Goal: Transaction & Acquisition: Purchase product/service

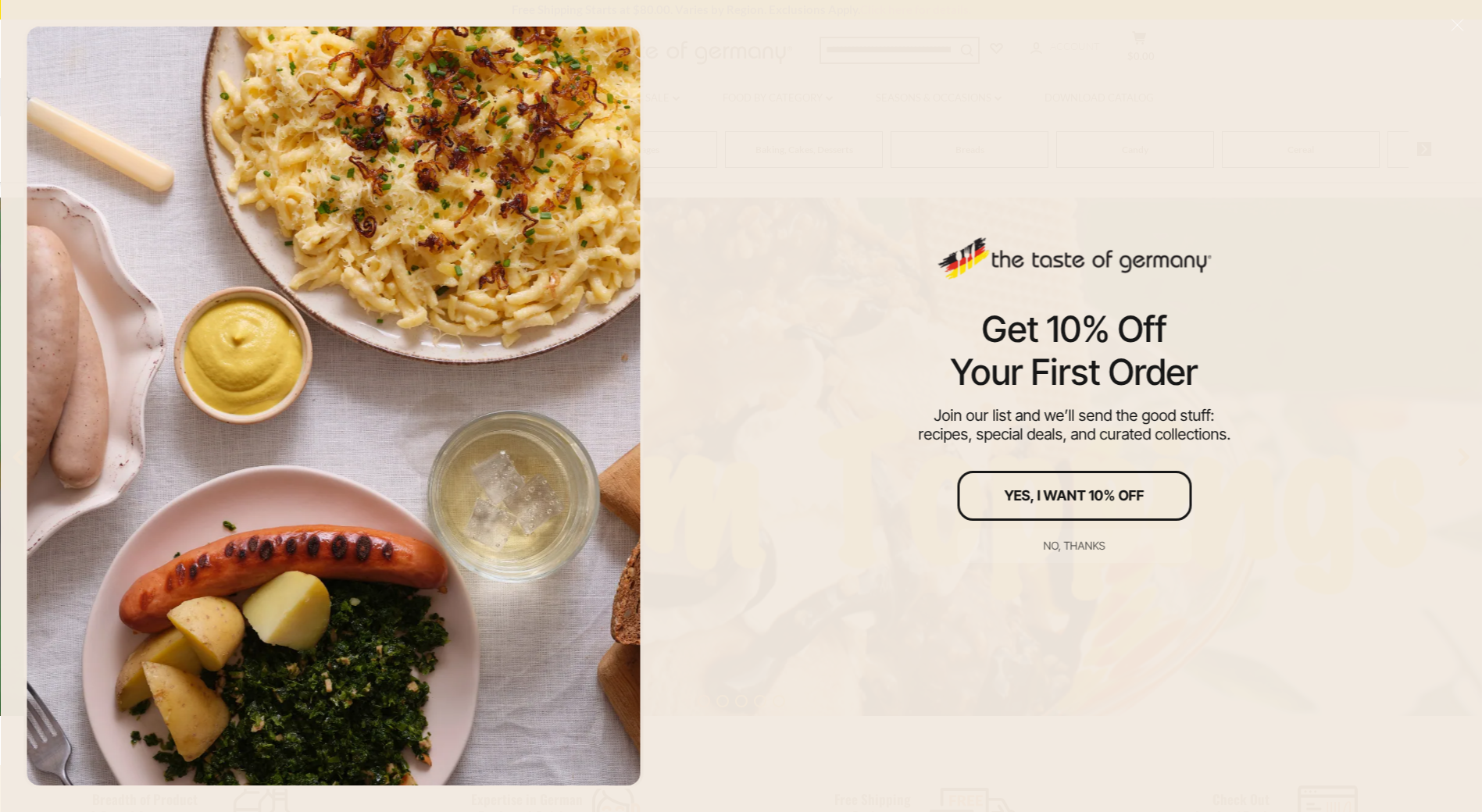
scroll to position [156, 0]
click at [1055, 548] on div "No, thanks" at bounding box center [1074, 545] width 62 height 11
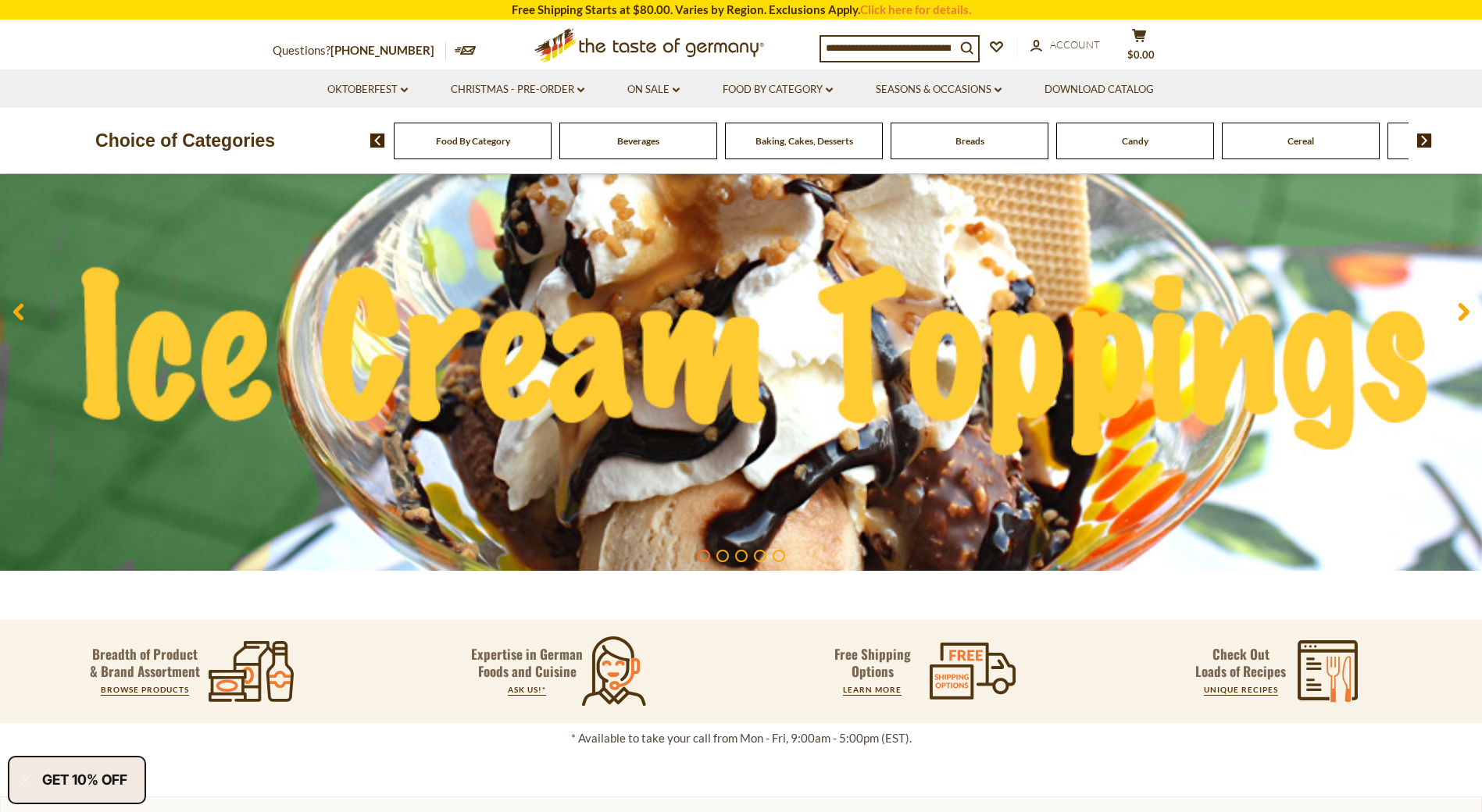
scroll to position [78, 0]
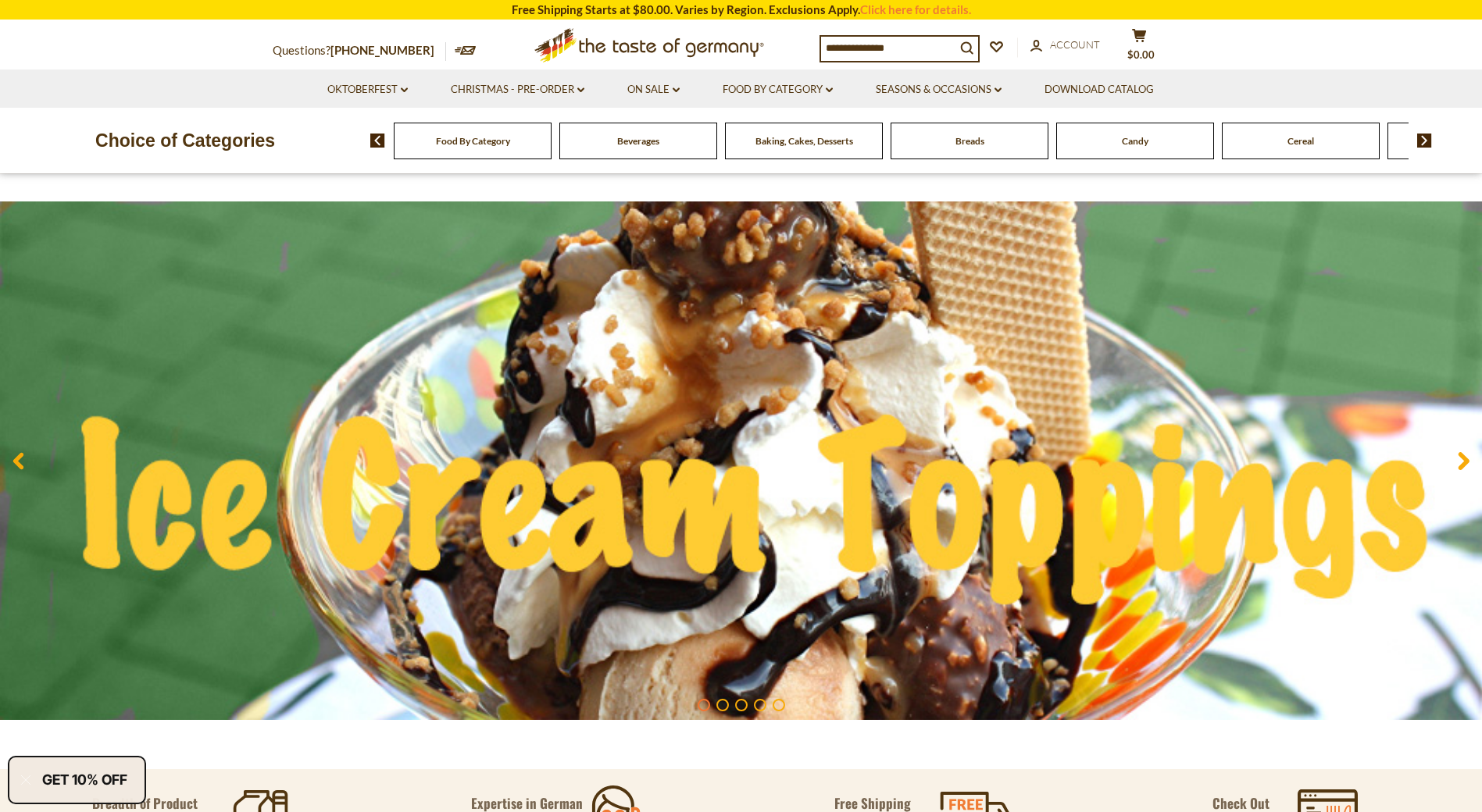
click at [914, 48] on input at bounding box center [888, 48] width 135 height 22
type input "*"
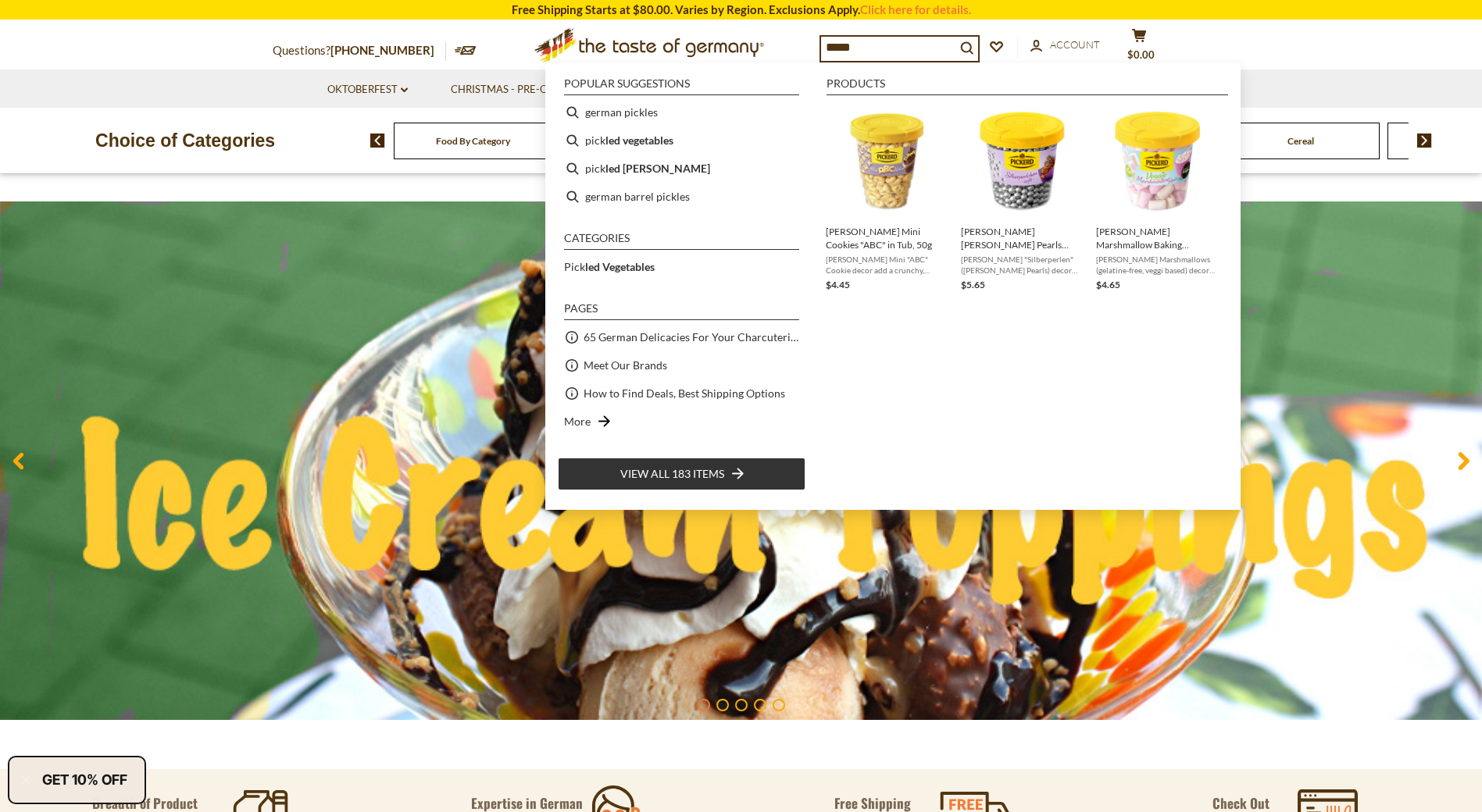
type input "******"
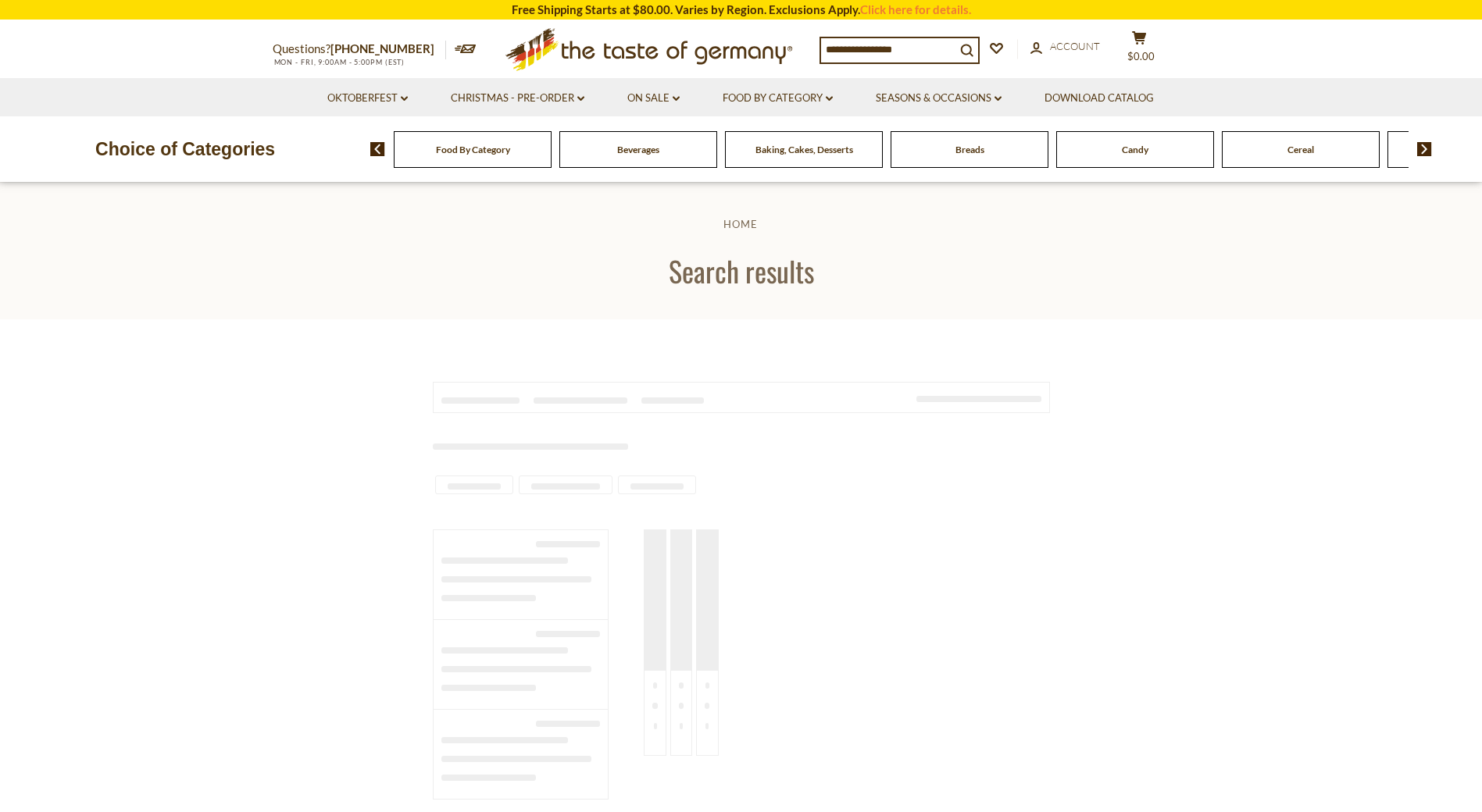
type input "******"
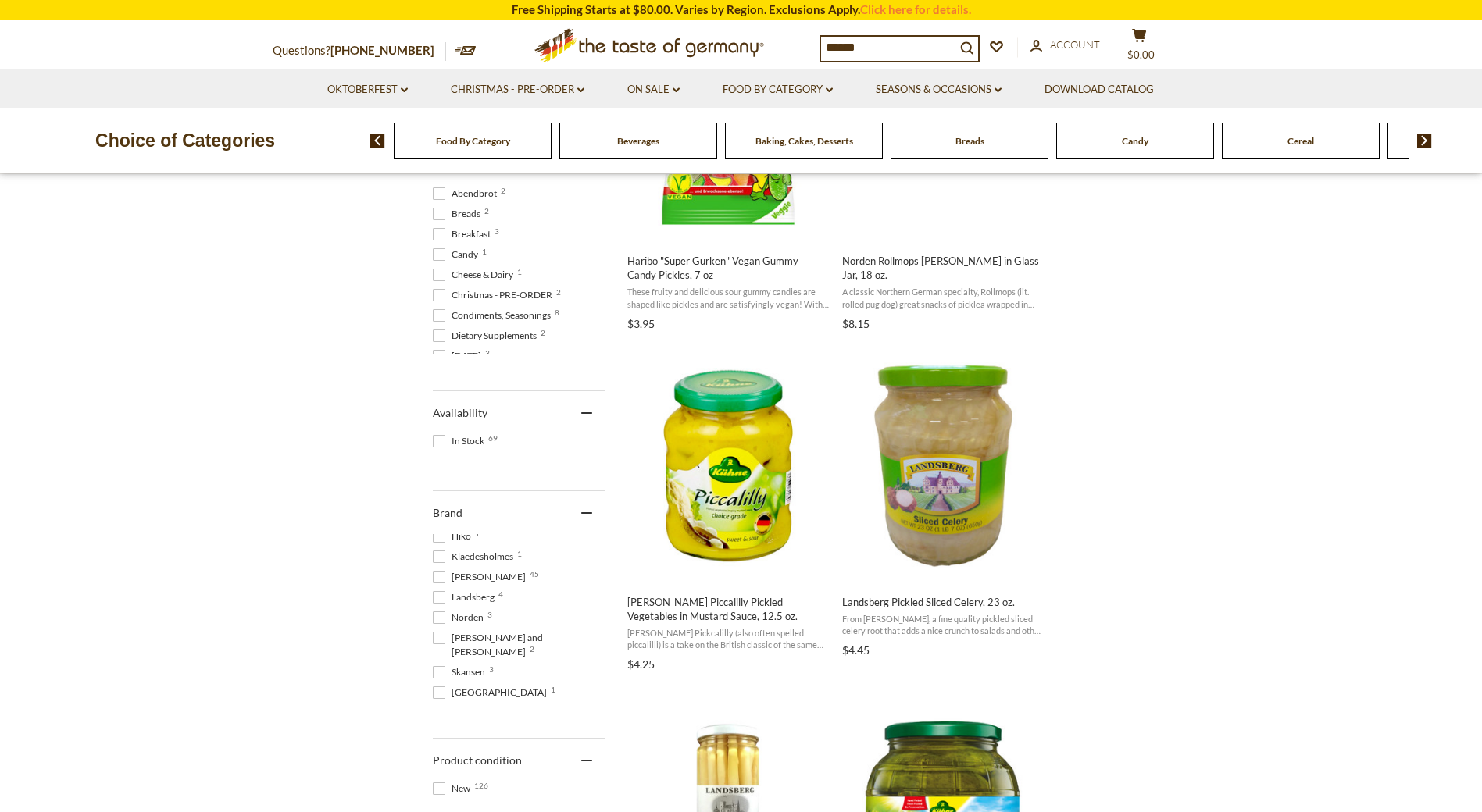
scroll to position [156, 0]
click at [438, 567] on span at bounding box center [438, 567] width 12 height 12
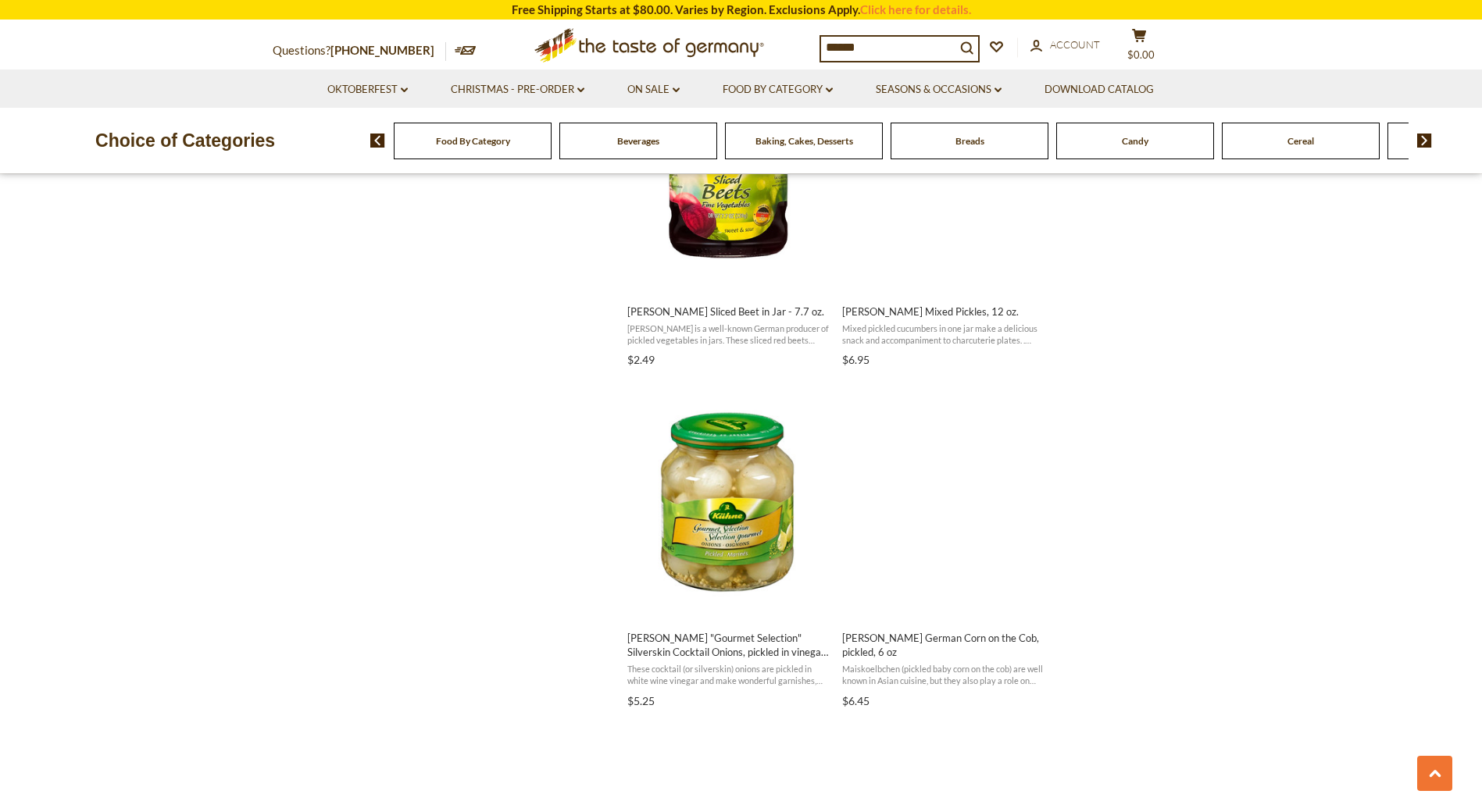
scroll to position [1796, 0]
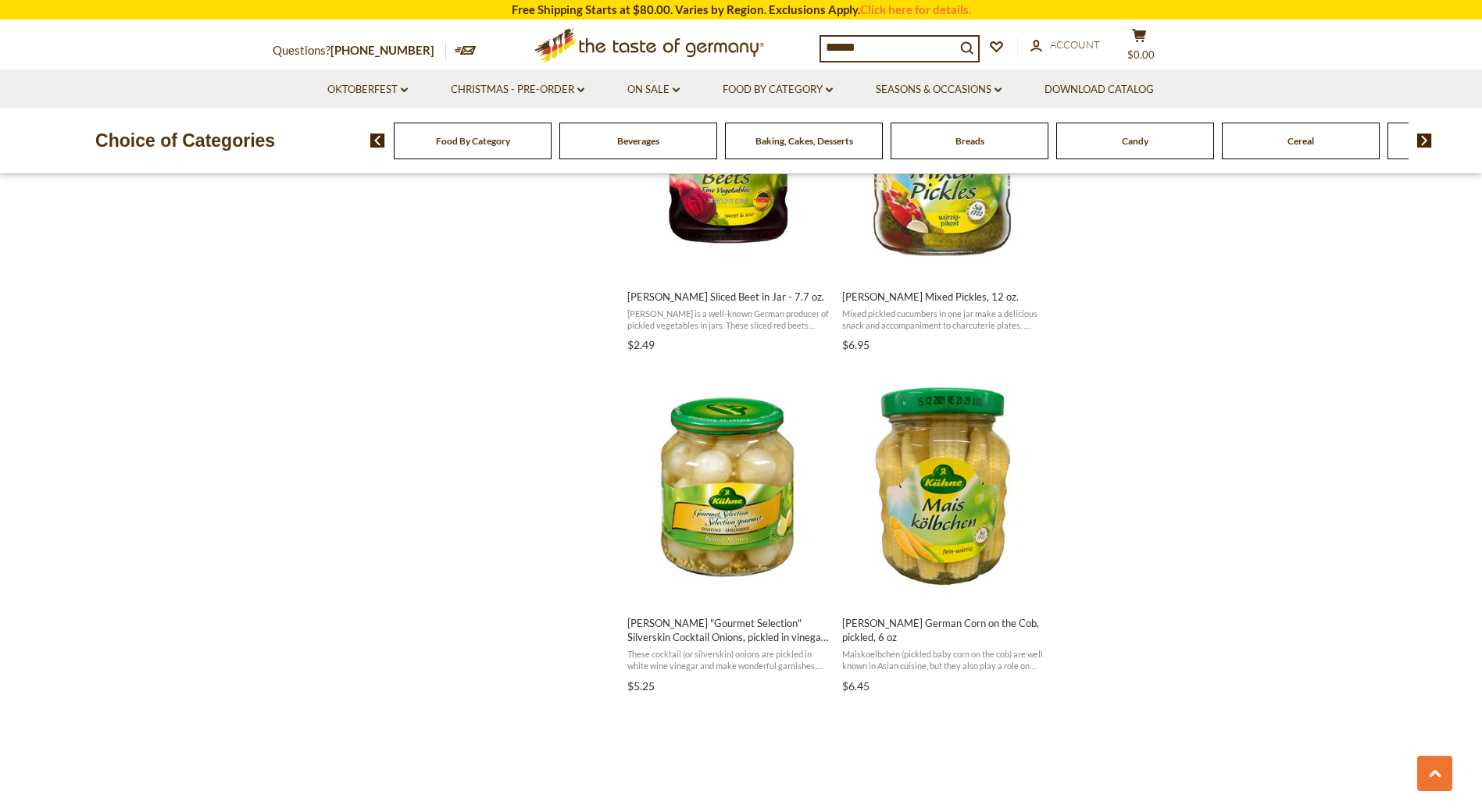
click at [422, 352] on div "Products 45 Categories 1 Pages 5 Showing 45 results for " pickle " Relevance Re…" at bounding box center [741, 23] width 640 height 2875
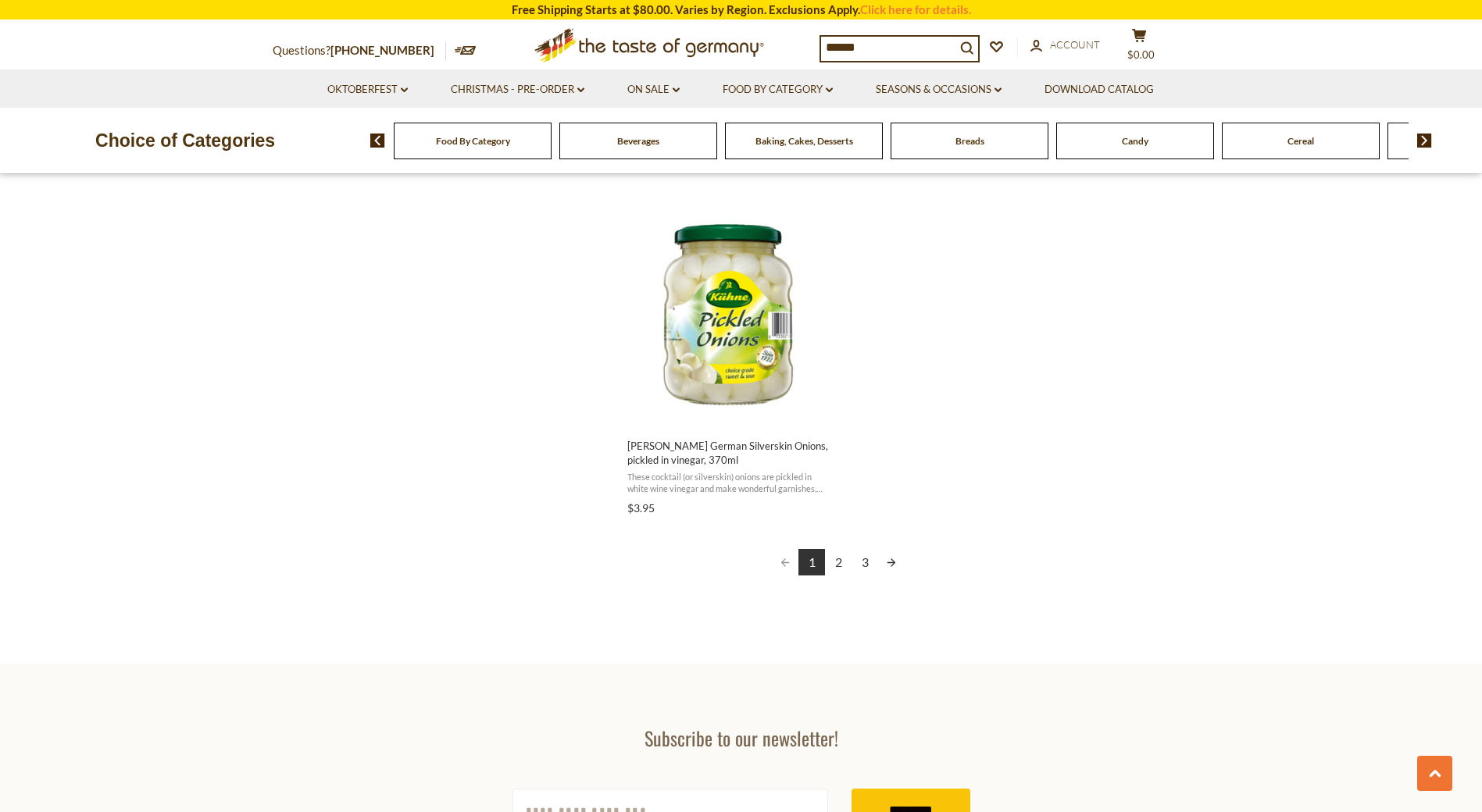
click at [835, 549] on link "2" at bounding box center [838, 562] width 26 height 26
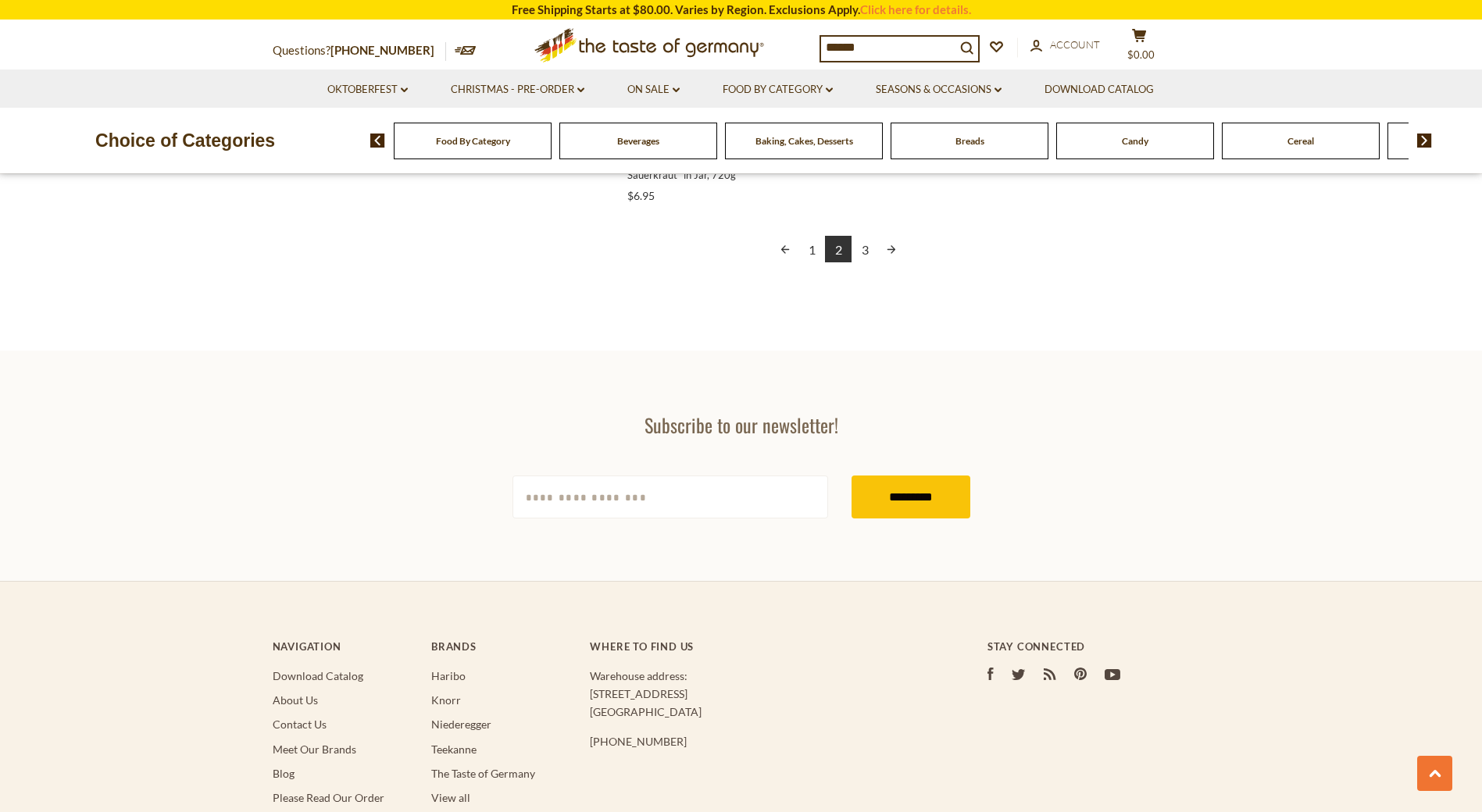
scroll to position [2968, 0]
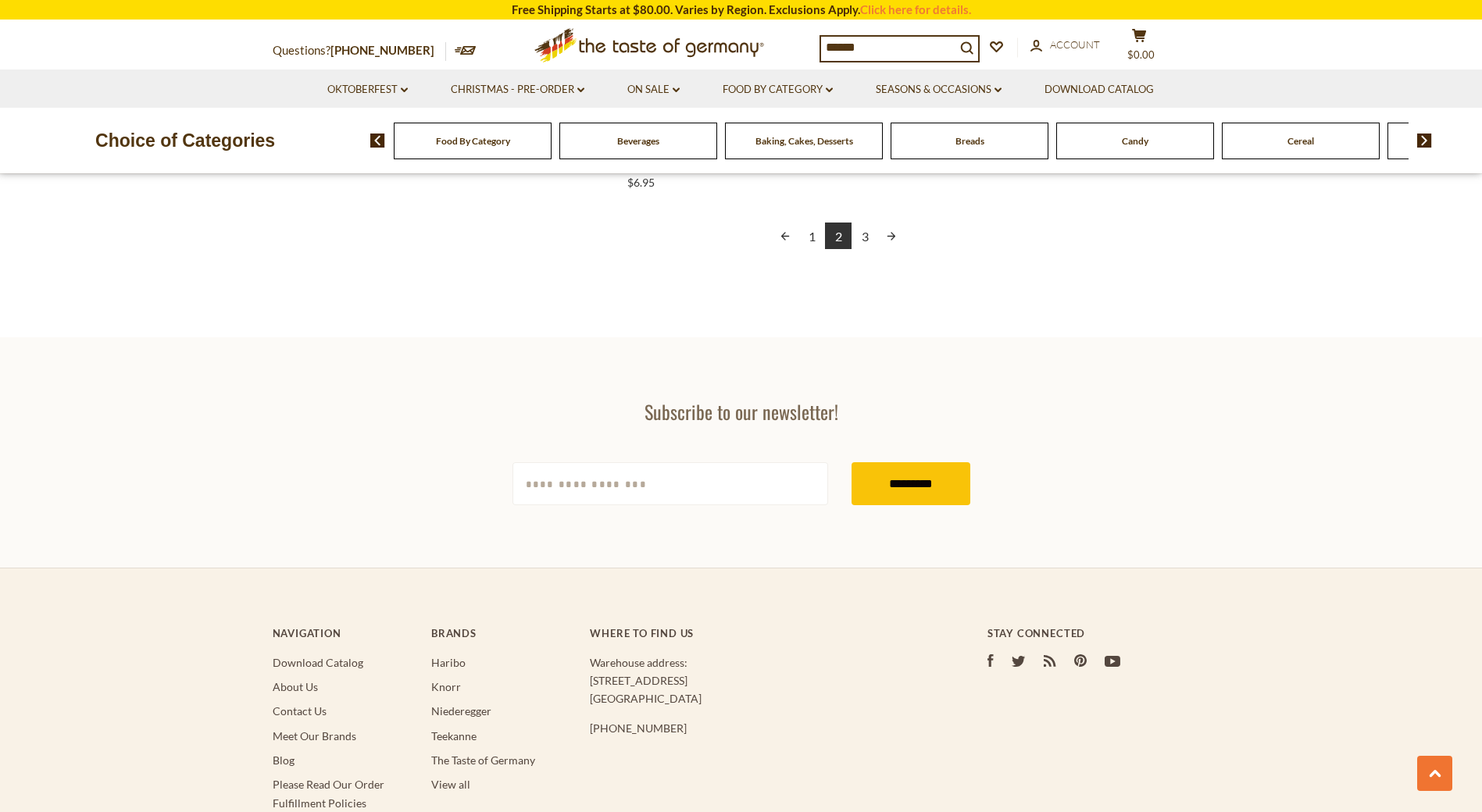
click at [863, 232] on link "3" at bounding box center [865, 236] width 26 height 26
